Goal: Task Accomplishment & Management: Manage account settings

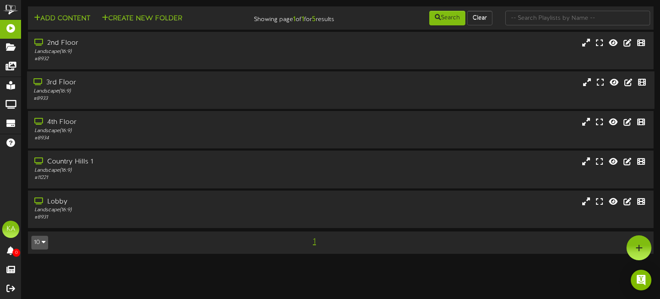
click at [178, 101] on div "# 8933" at bounding box center [158, 98] width 249 height 7
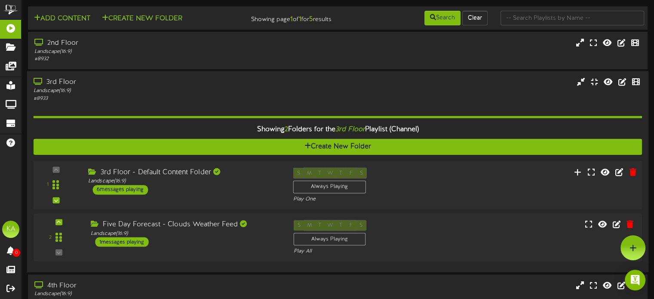
click at [234, 186] on div "3rd Floor - Default Content Folder Landscape ( 16:9 ) 6 messages playing" at bounding box center [184, 181] width 205 height 27
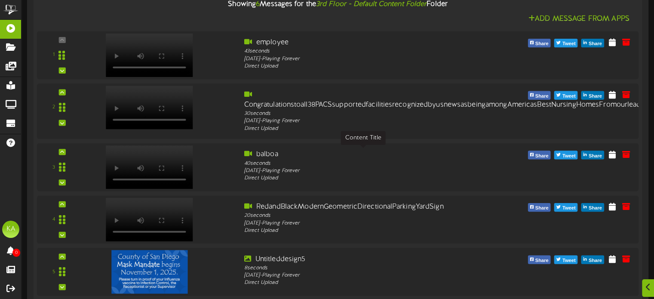
scroll to position [344, 0]
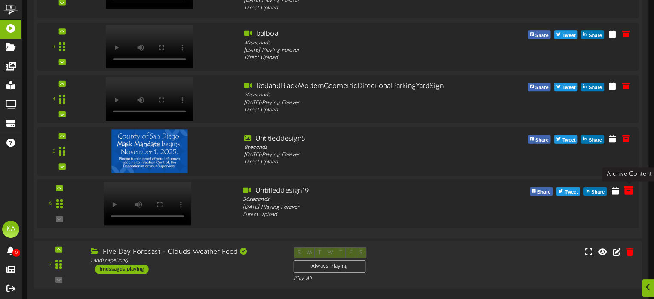
click at [629, 191] on icon at bounding box center [628, 189] width 9 height 9
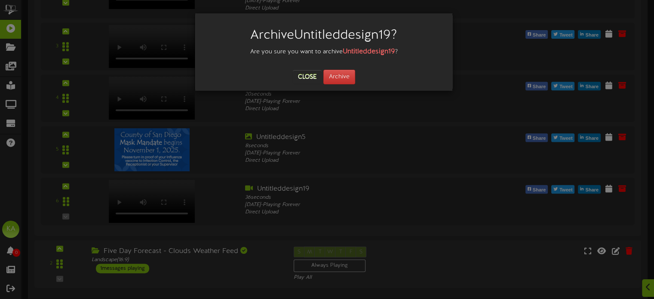
click at [351, 87] on div "Archive Untitleddesign19 ? Are you sure you want to archive Untitleddesign19 ? …" at bounding box center [323, 51] width 257 height 77
click at [351, 77] on button "Archive" at bounding box center [339, 77] width 32 height 15
